Goal: Task Accomplishment & Management: Manage account settings

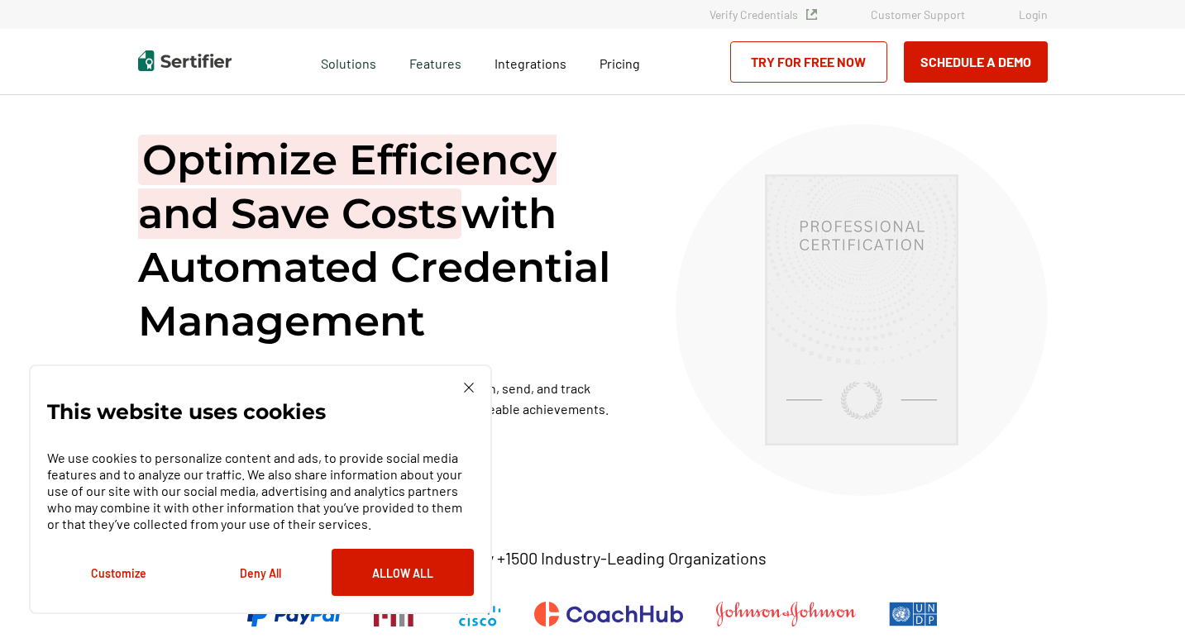
click at [558, 16] on link "Login" at bounding box center [1033, 14] width 29 height 14
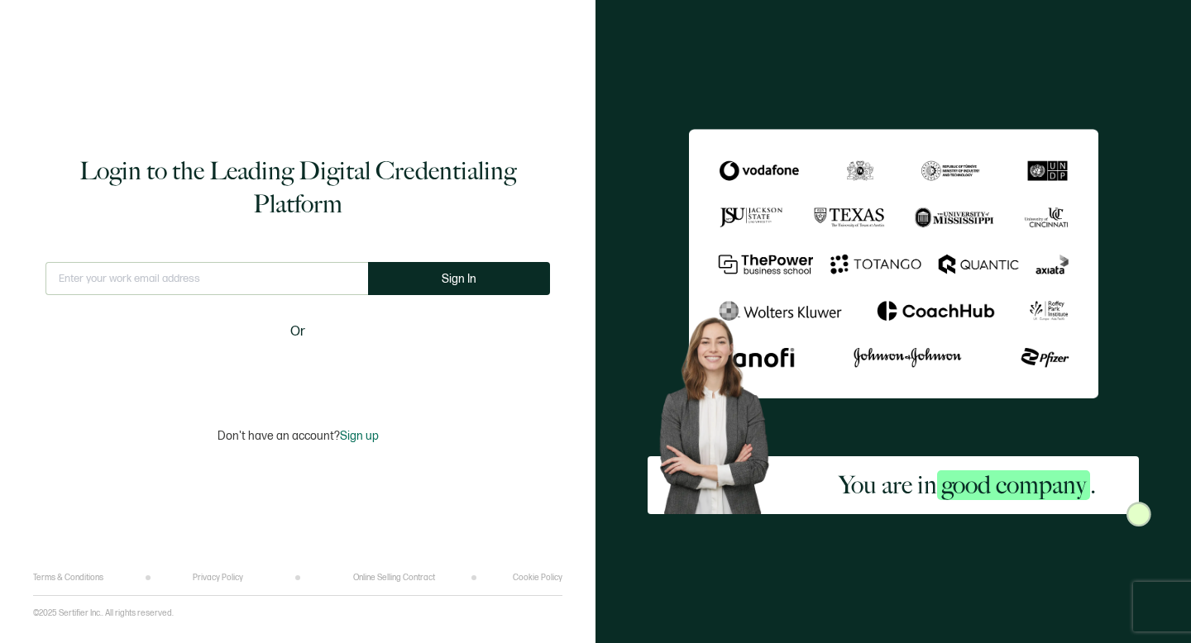
click at [197, 279] on input "text" at bounding box center [206, 278] width 323 height 33
type input "lmelhado@oneaccordhealth.com"
click at [470, 275] on button "Sign In" at bounding box center [459, 278] width 182 height 33
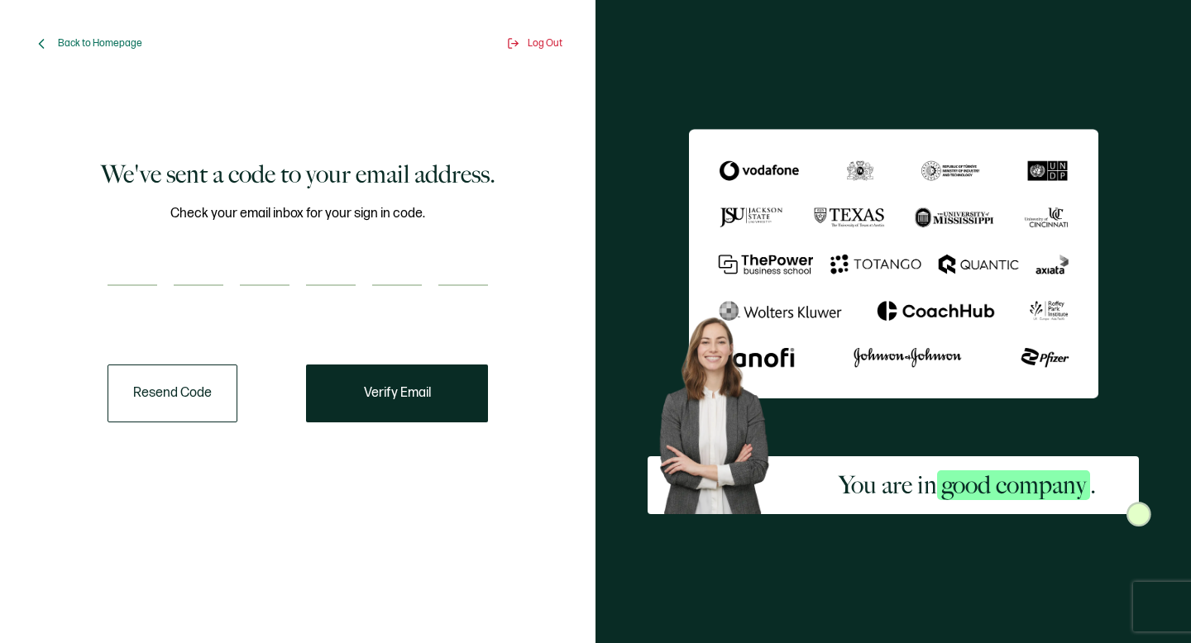
click at [115, 251] on div "Check your email inbox for your sign in code." at bounding box center [298, 254] width 380 height 103
click at [122, 261] on input "number" at bounding box center [133, 269] width 50 height 33
type input "6"
type input "9"
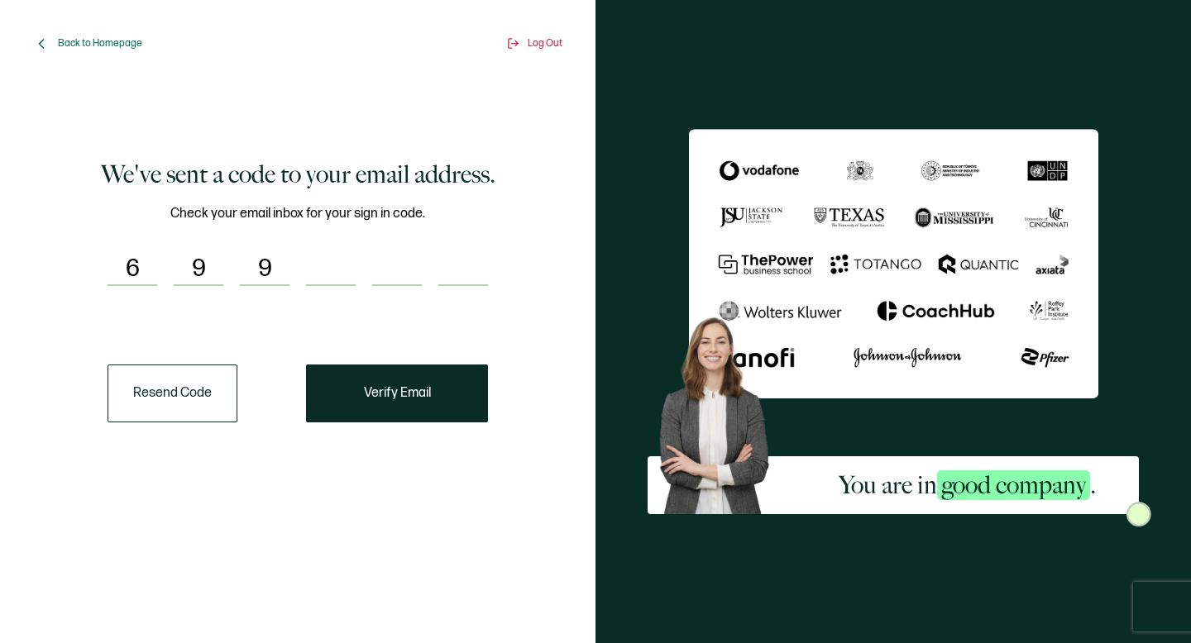
type input "0"
type input "9"
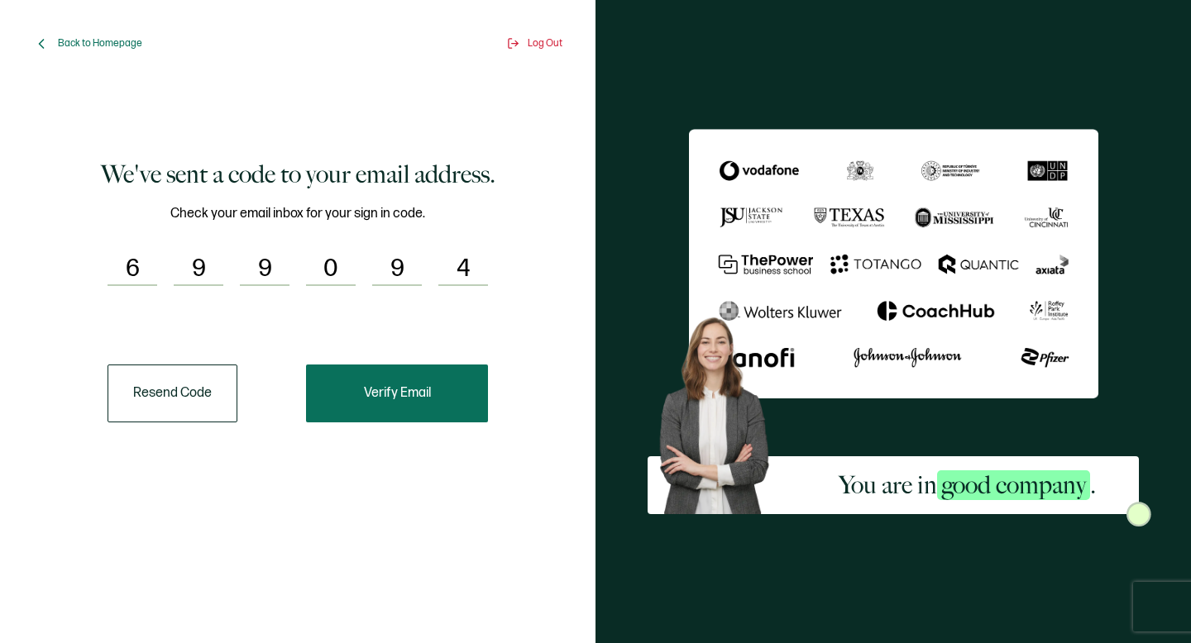
type input "4"
click at [388, 395] on span "Verify Email" at bounding box center [397, 393] width 67 height 13
